Goal: Find specific page/section

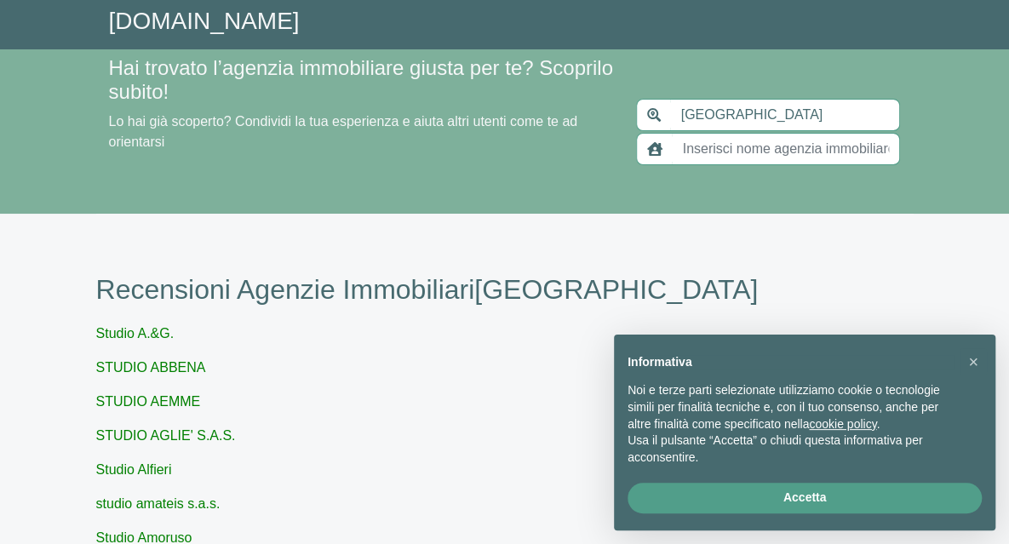
click at [96, 530] on link "Studio Amoruso" at bounding box center [144, 537] width 96 height 14
type input "Studio Amoruso"
